Goal: Navigation & Orientation: Find specific page/section

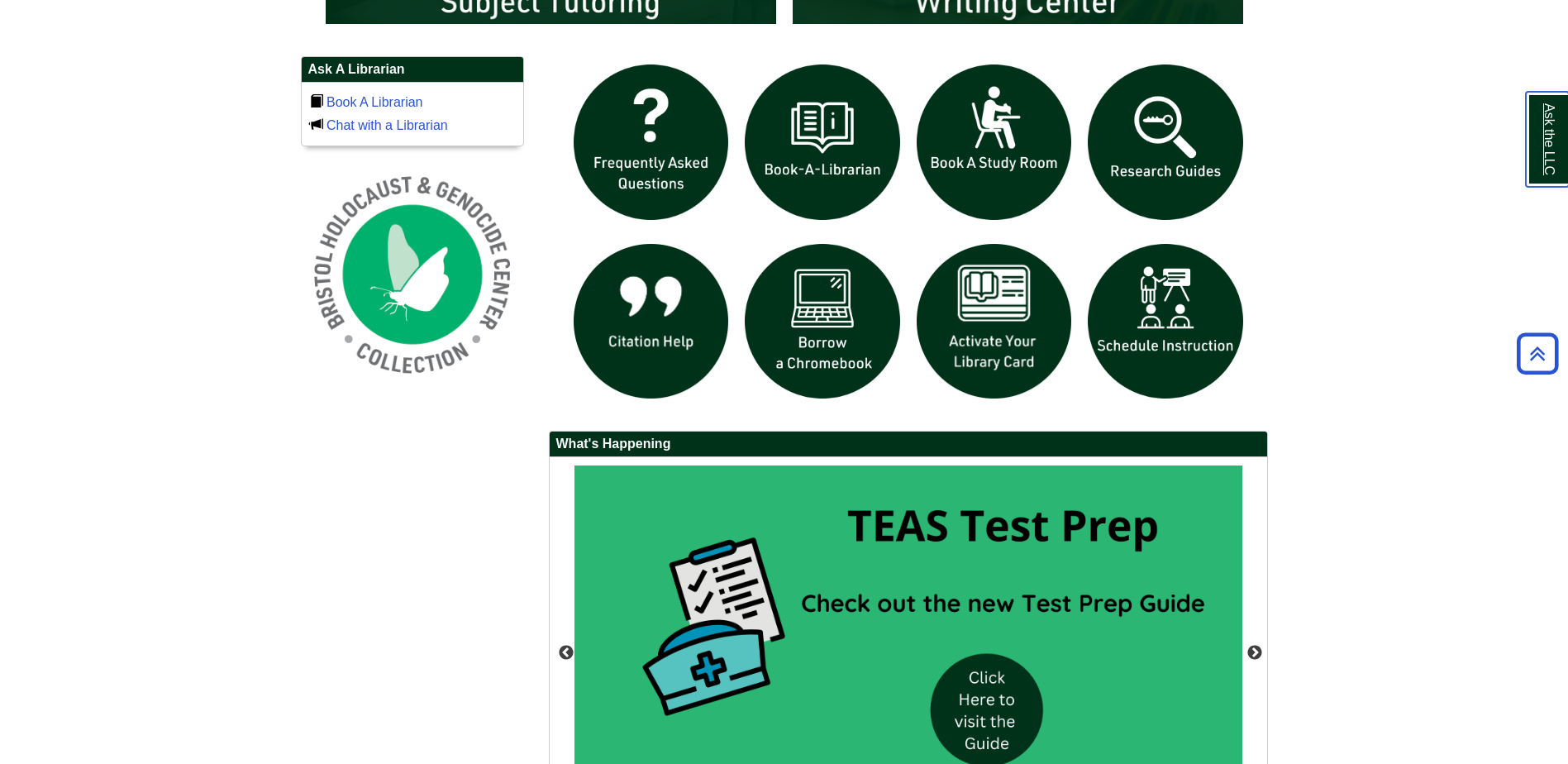
scroll to position [1348, 0]
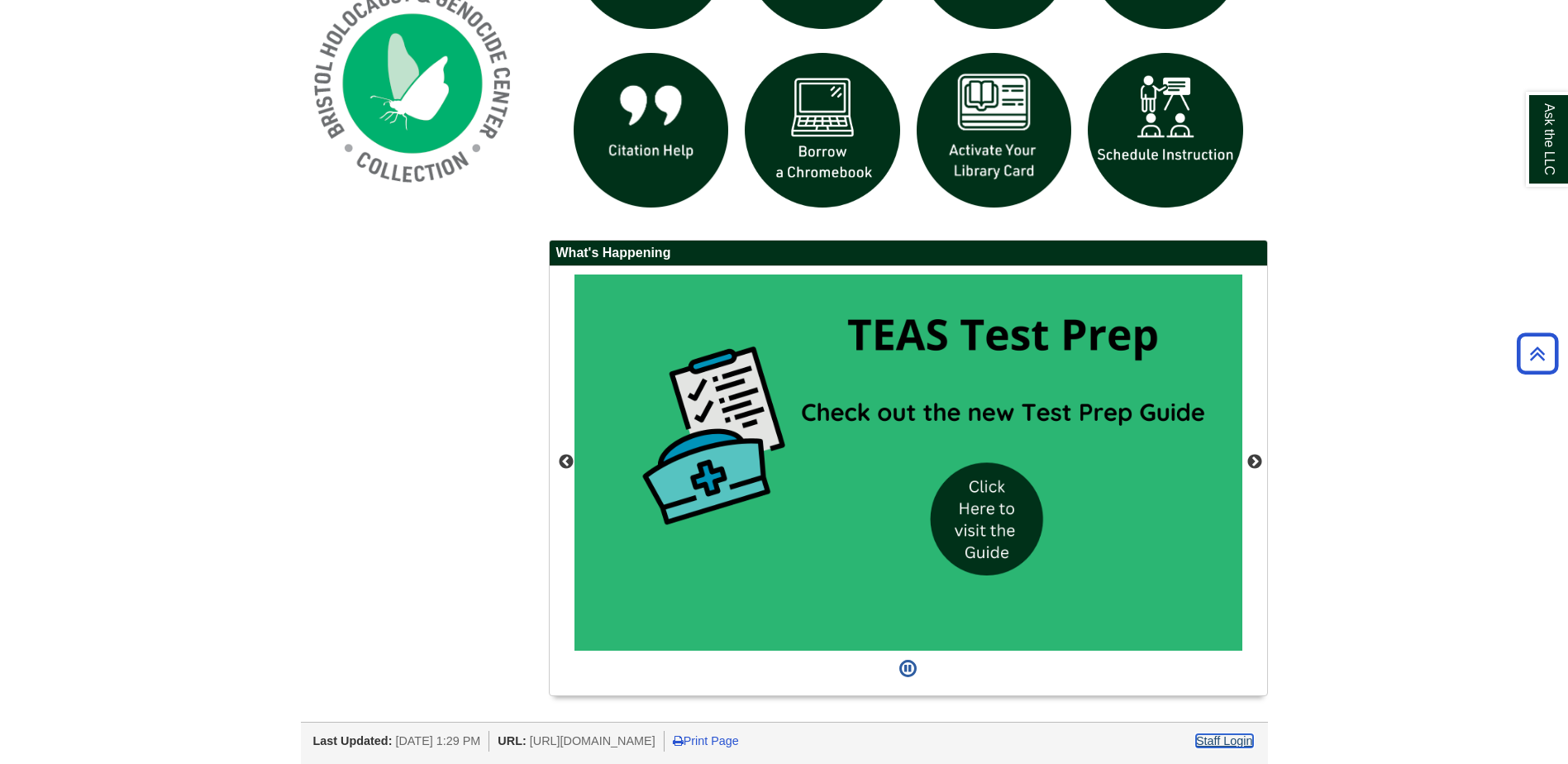
click at [1240, 739] on link "Staff Login" at bounding box center [1224, 740] width 57 height 13
